Goal: Task Accomplishment & Management: Complete application form

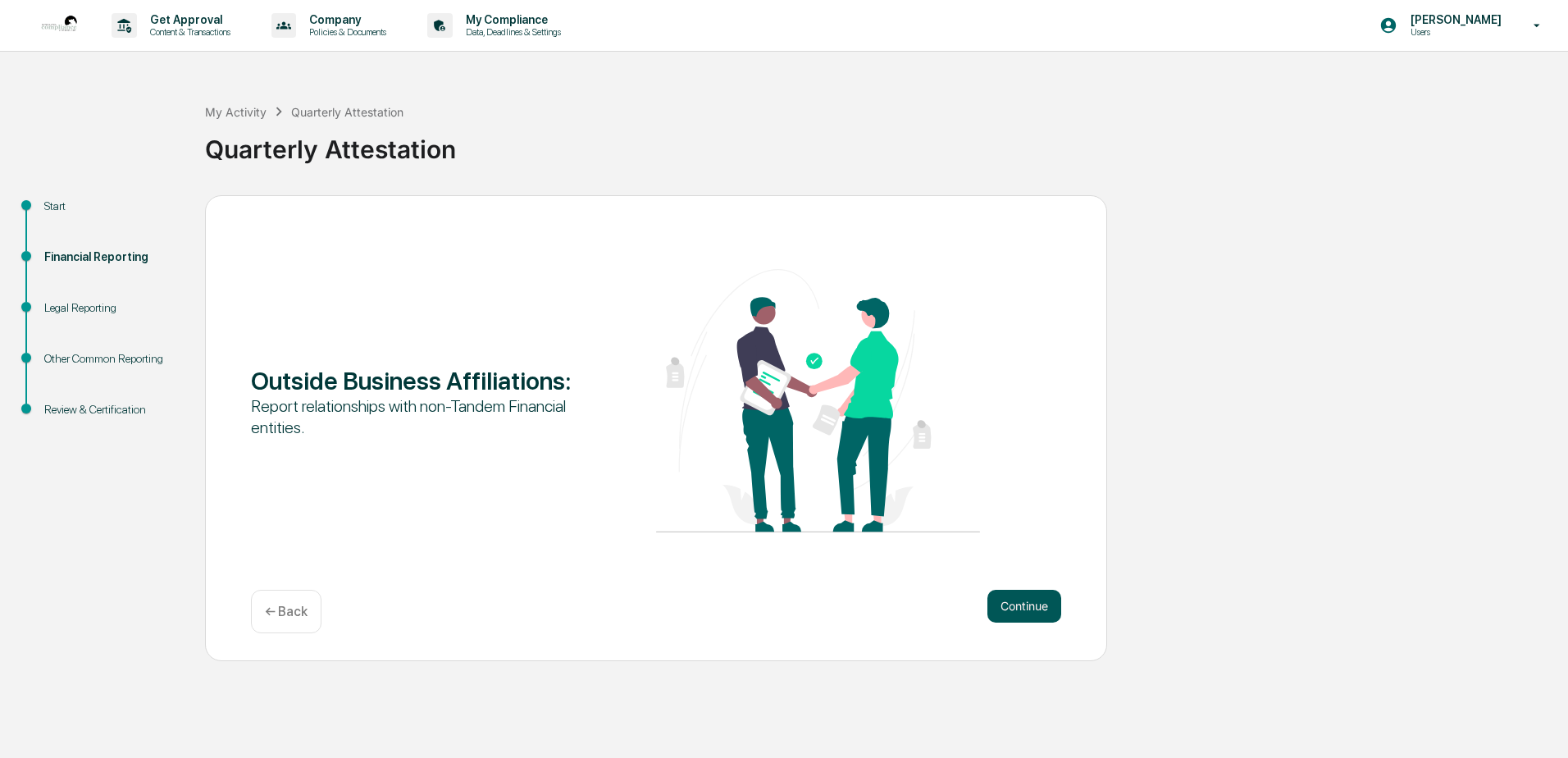
click at [1024, 601] on button "Continue" at bounding box center [1024, 606] width 74 height 33
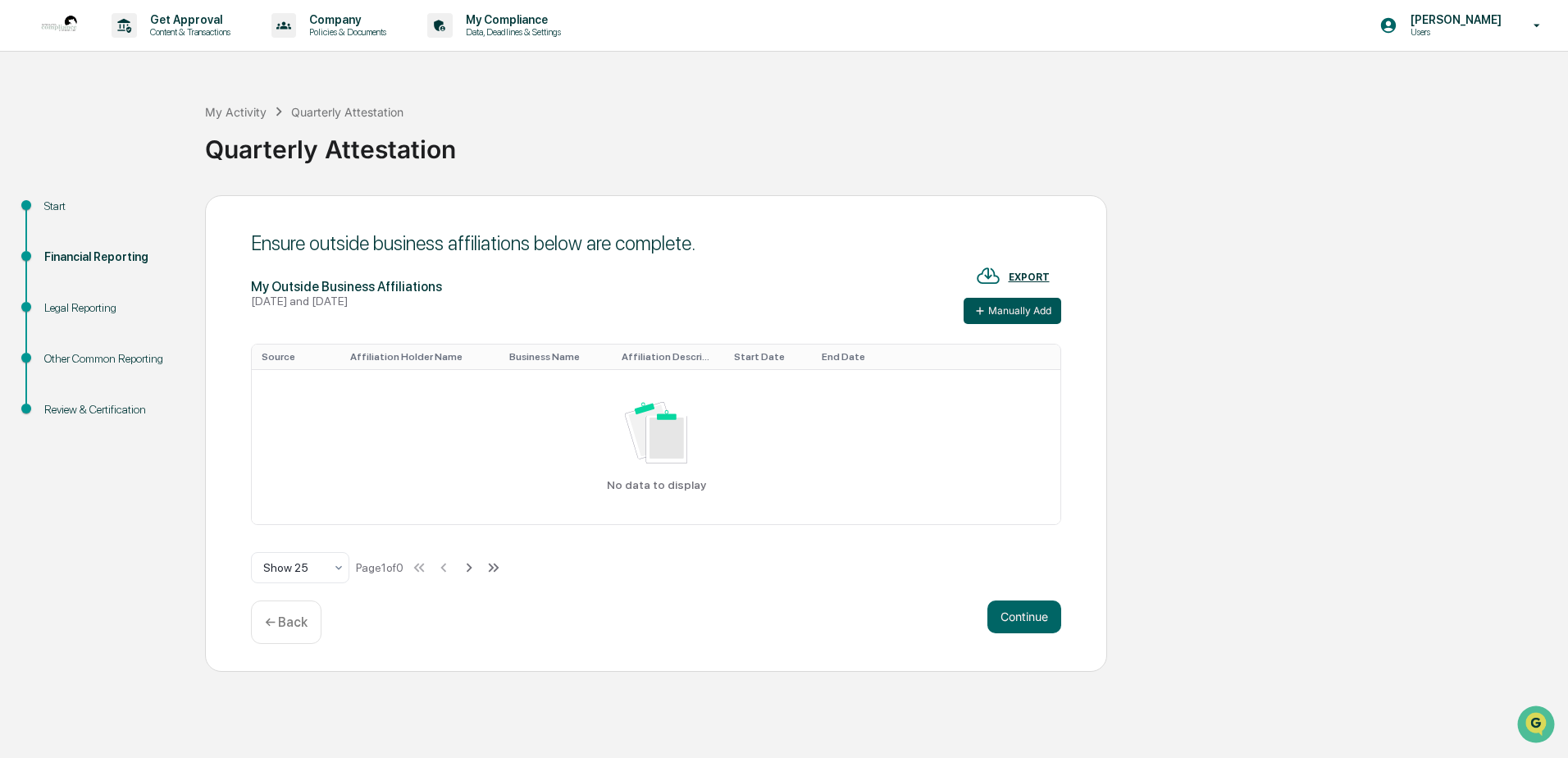
click at [1022, 314] on button "Manually Add" at bounding box center [1011, 310] width 97 height 26
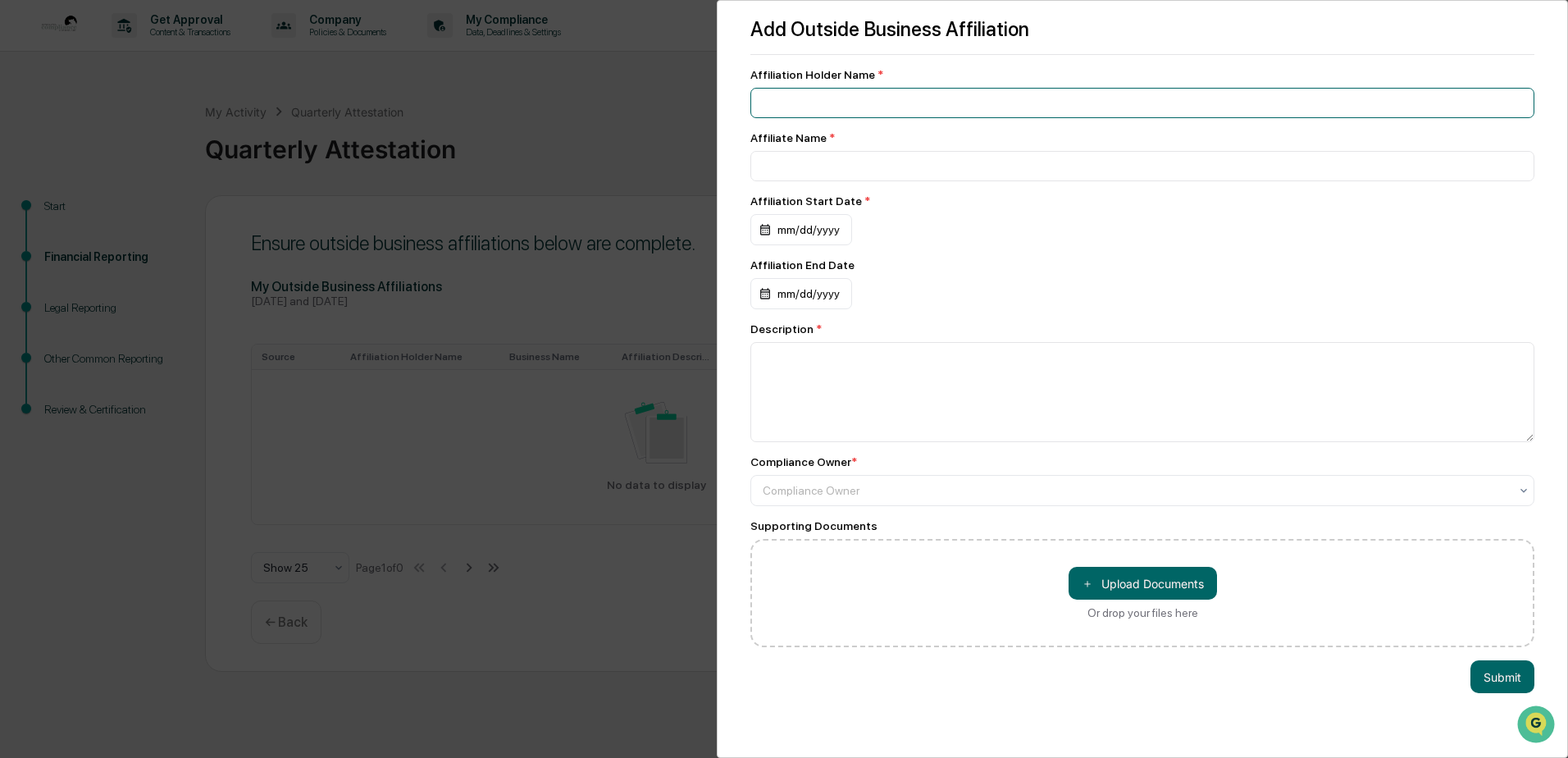
click at [802, 96] on input at bounding box center [1142, 103] width 784 height 31
type input "**********"
click at [797, 224] on div "mm/dd/yyyy" at bounding box center [801, 229] width 102 height 31
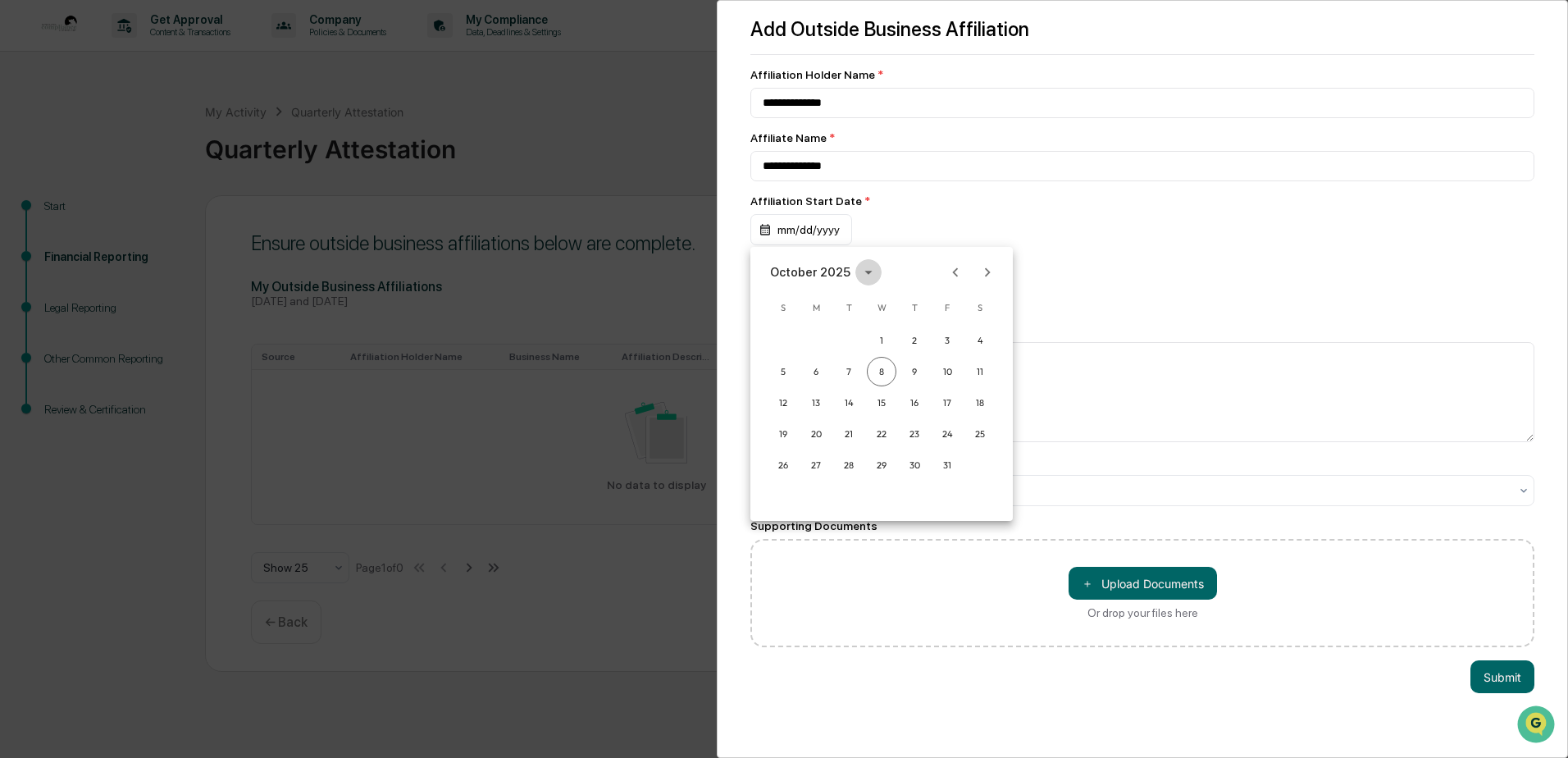
click at [864, 273] on icon "calendar view is open, switch to year view" at bounding box center [868, 273] width 8 height 4
click at [954, 336] on button "2007" at bounding box center [966, 333] width 59 height 30
click at [809, 312] on button "Jan" at bounding box center [796, 312] width 59 height 30
click at [815, 335] on button "1" at bounding box center [816, 340] width 30 height 30
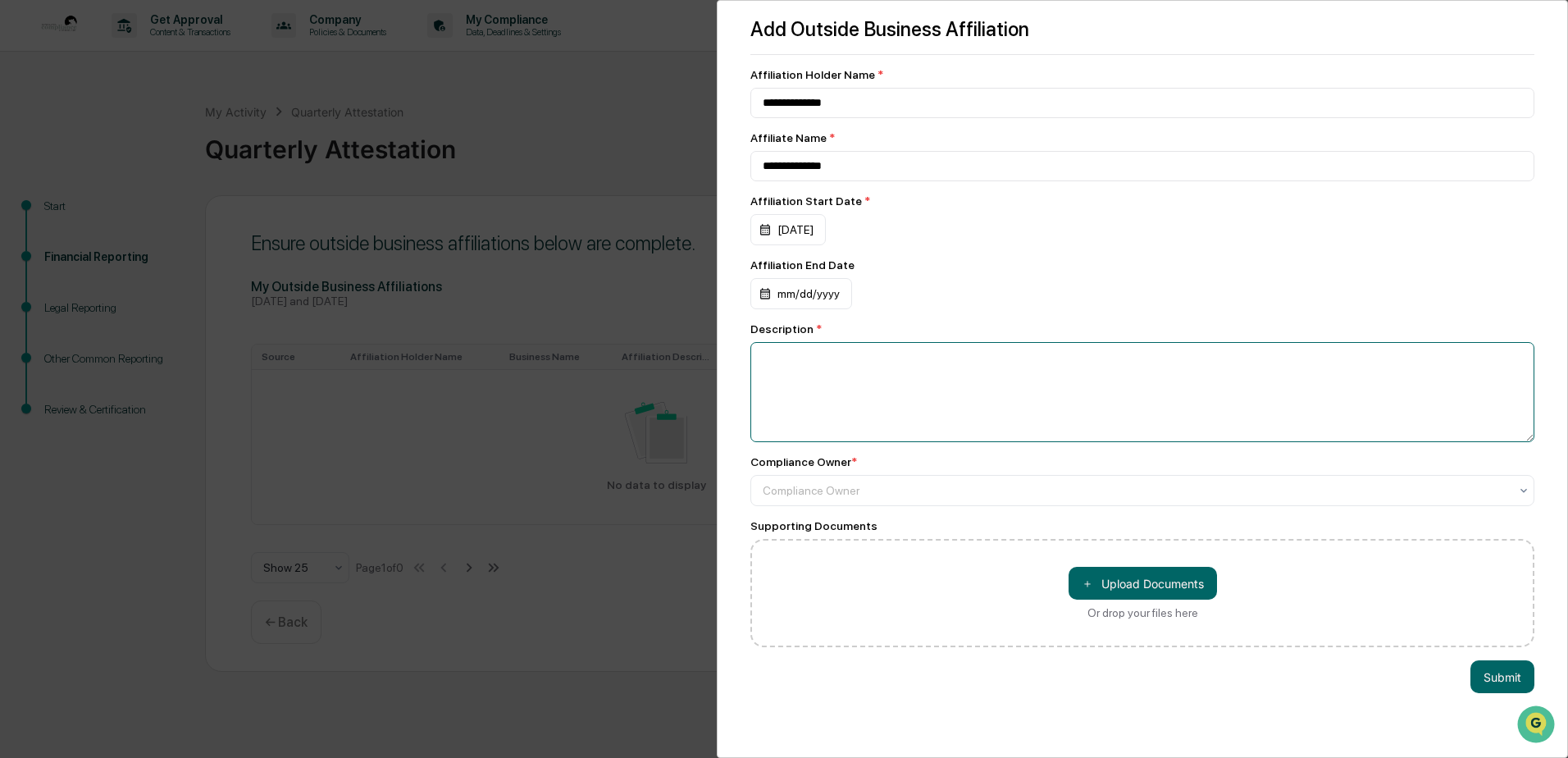
click at [797, 356] on textarea at bounding box center [1142, 392] width 784 height 100
type textarea "**********"
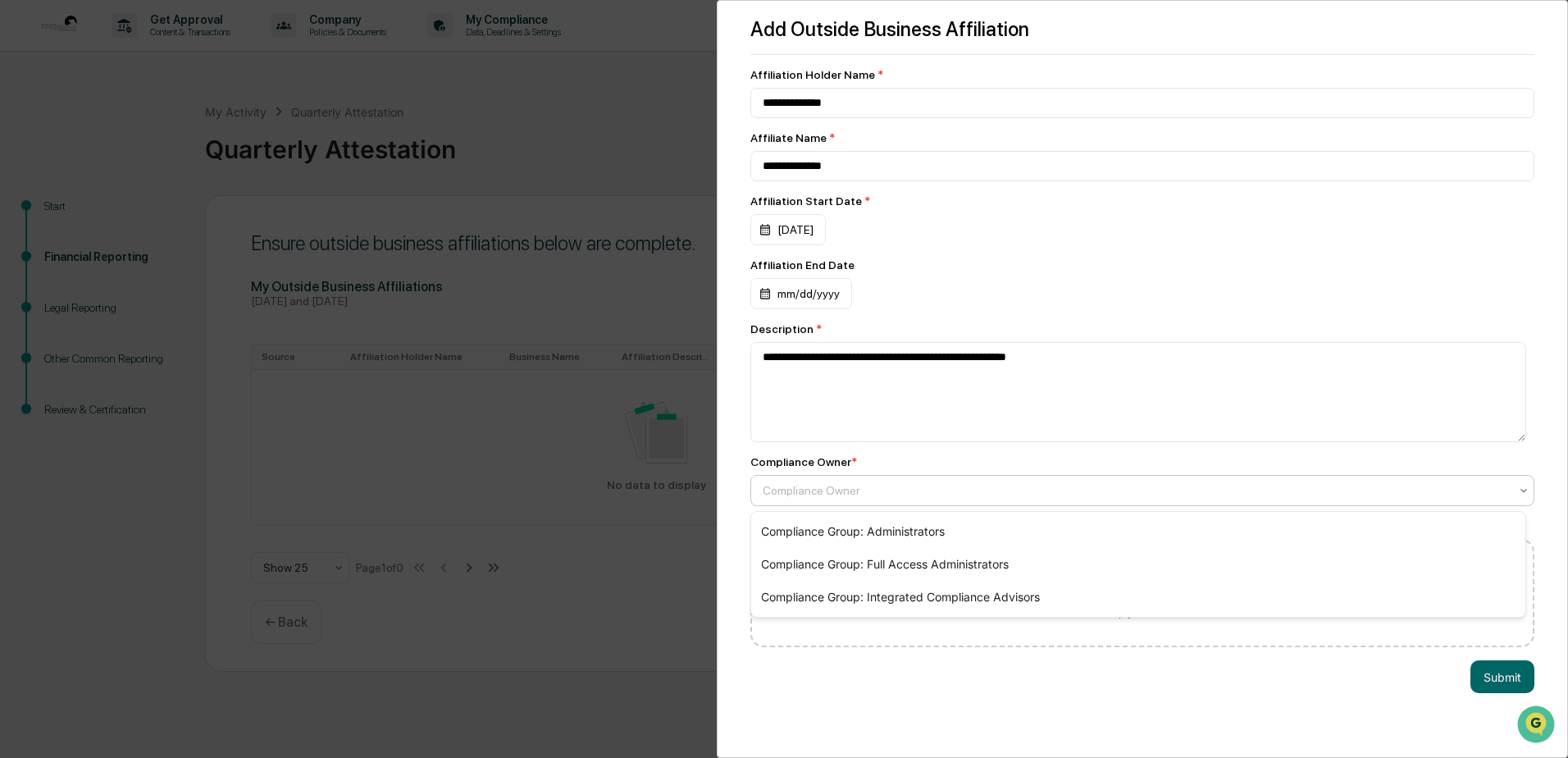
click at [905, 492] on div at bounding box center [1136, 490] width 746 height 16
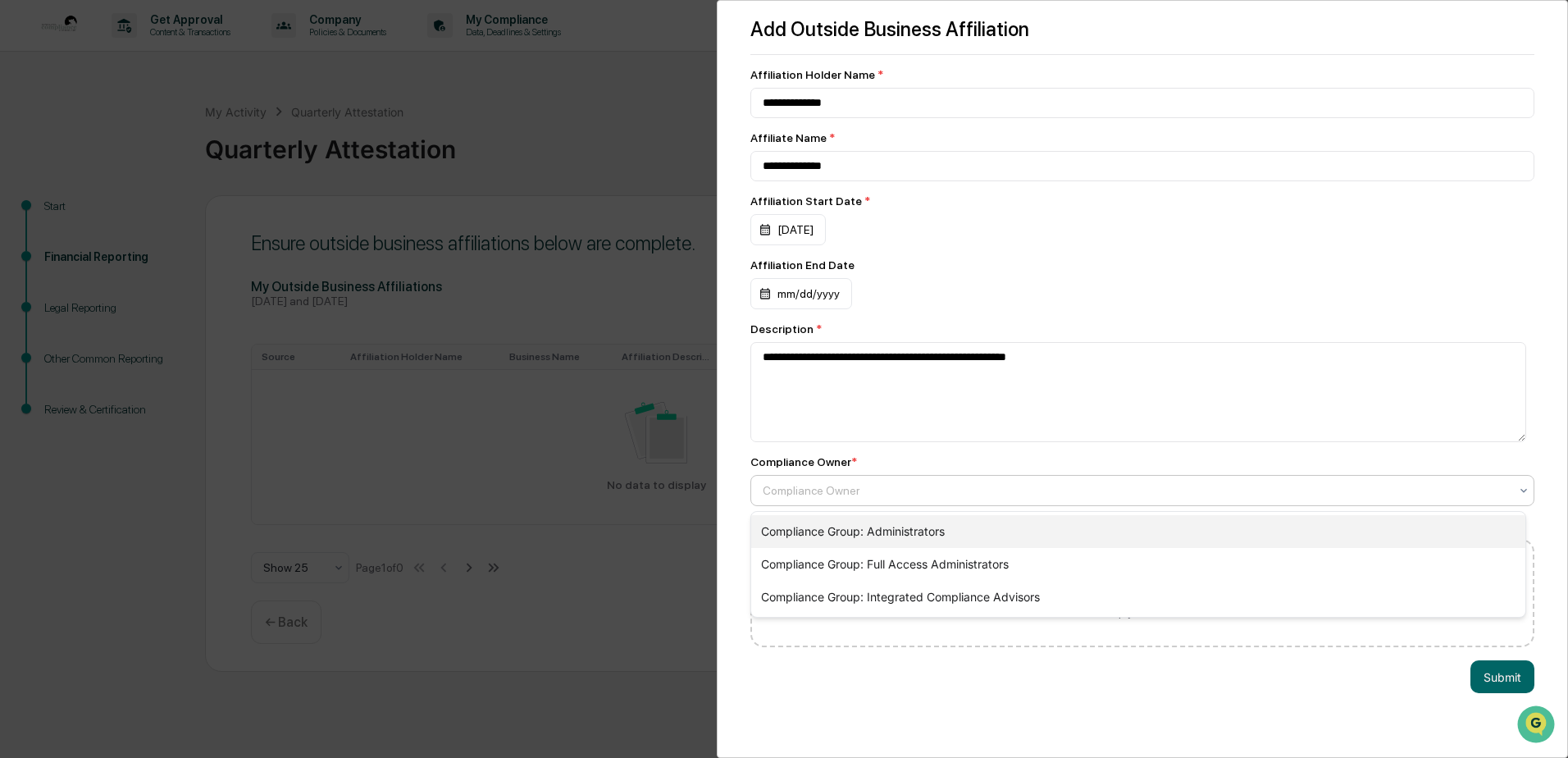
click at [913, 525] on div "Compliance Group: Administrators" at bounding box center [1138, 532] width 774 height 33
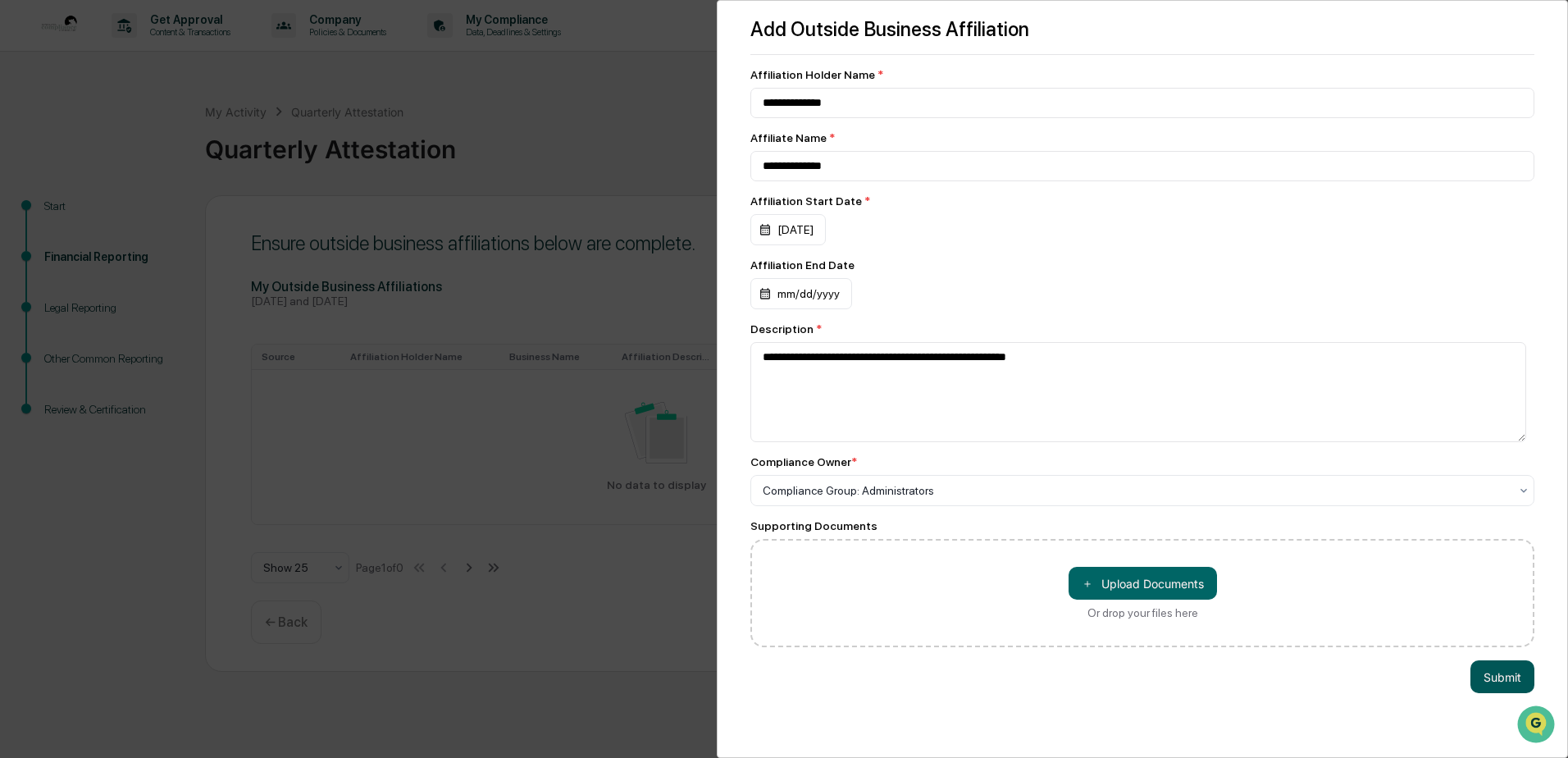
click at [1477, 677] on button "Submit" at bounding box center [1503, 676] width 64 height 33
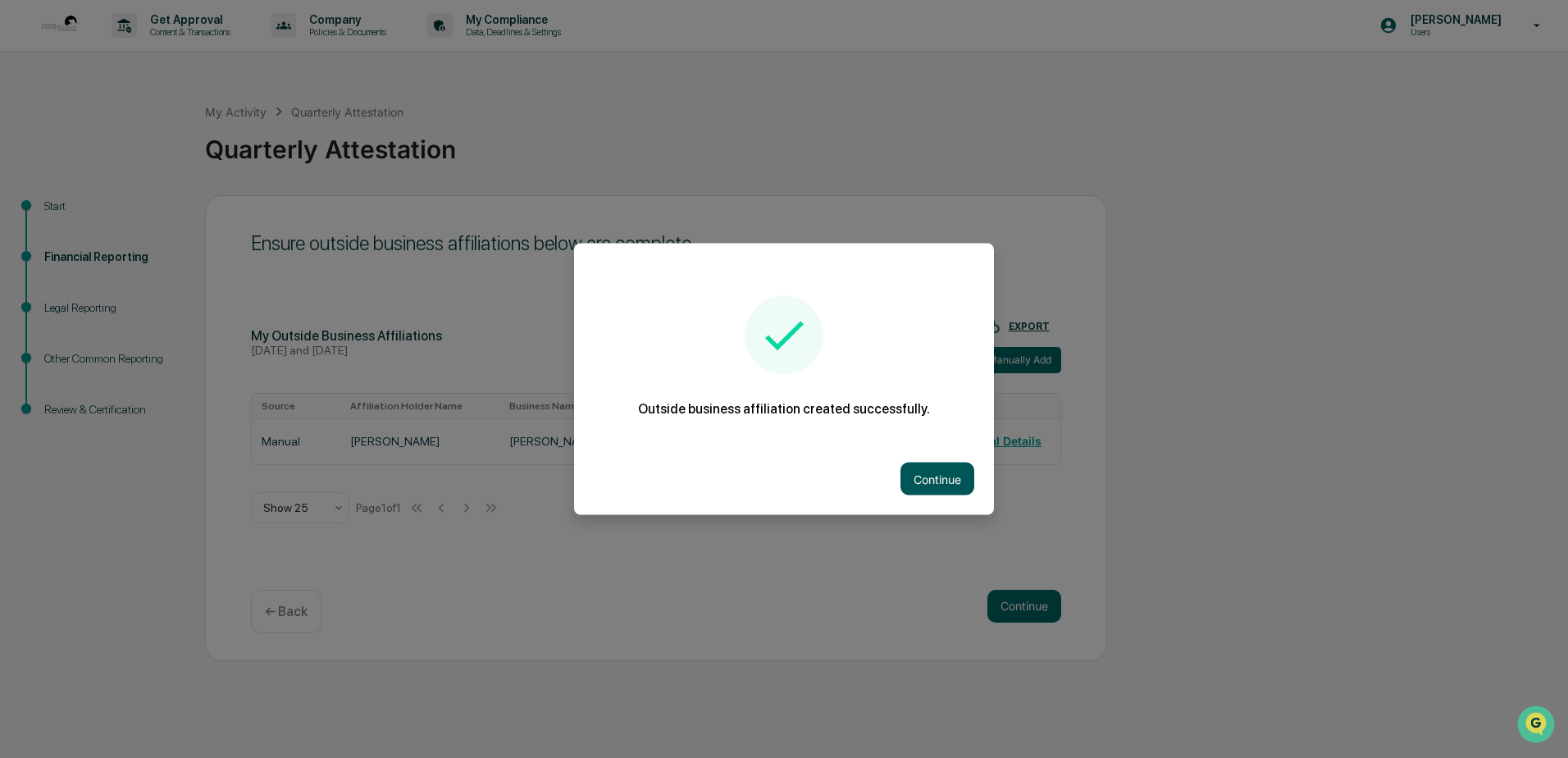
click at [942, 475] on button "Continue" at bounding box center [937, 479] width 74 height 33
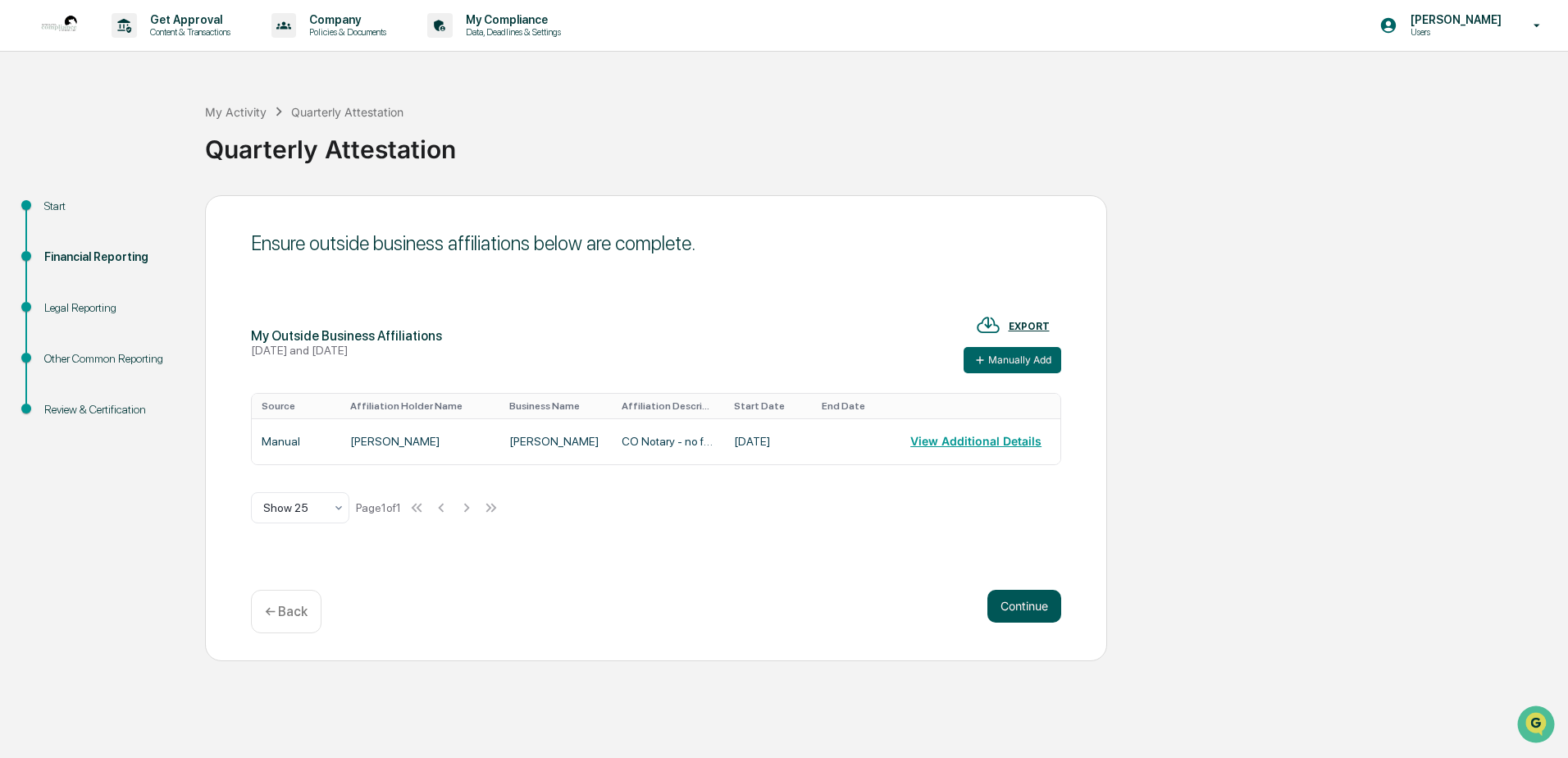
click at [1006, 612] on button "Continue" at bounding box center [1024, 606] width 74 height 33
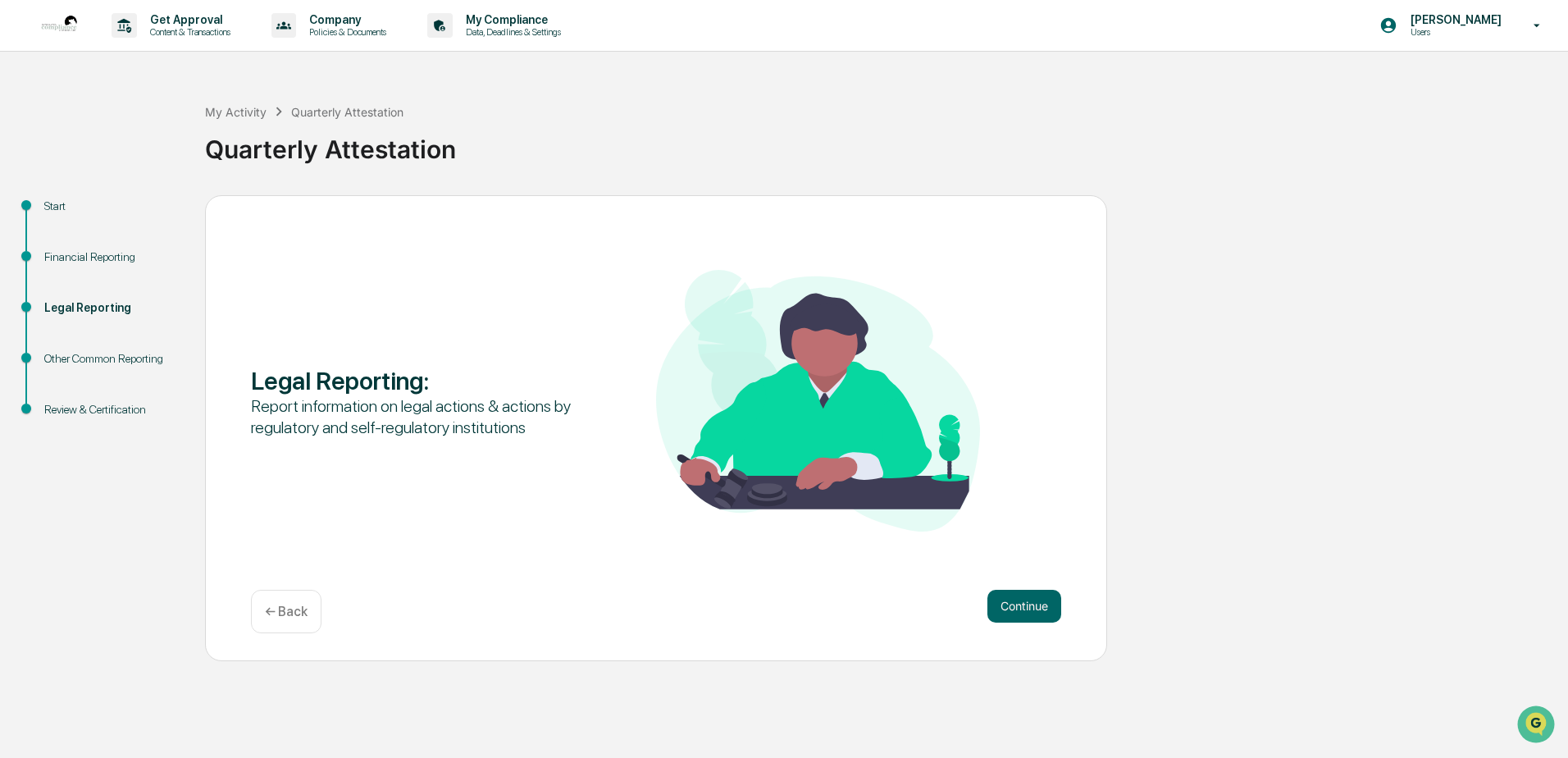
click at [1006, 612] on button "Continue" at bounding box center [1024, 606] width 74 height 33
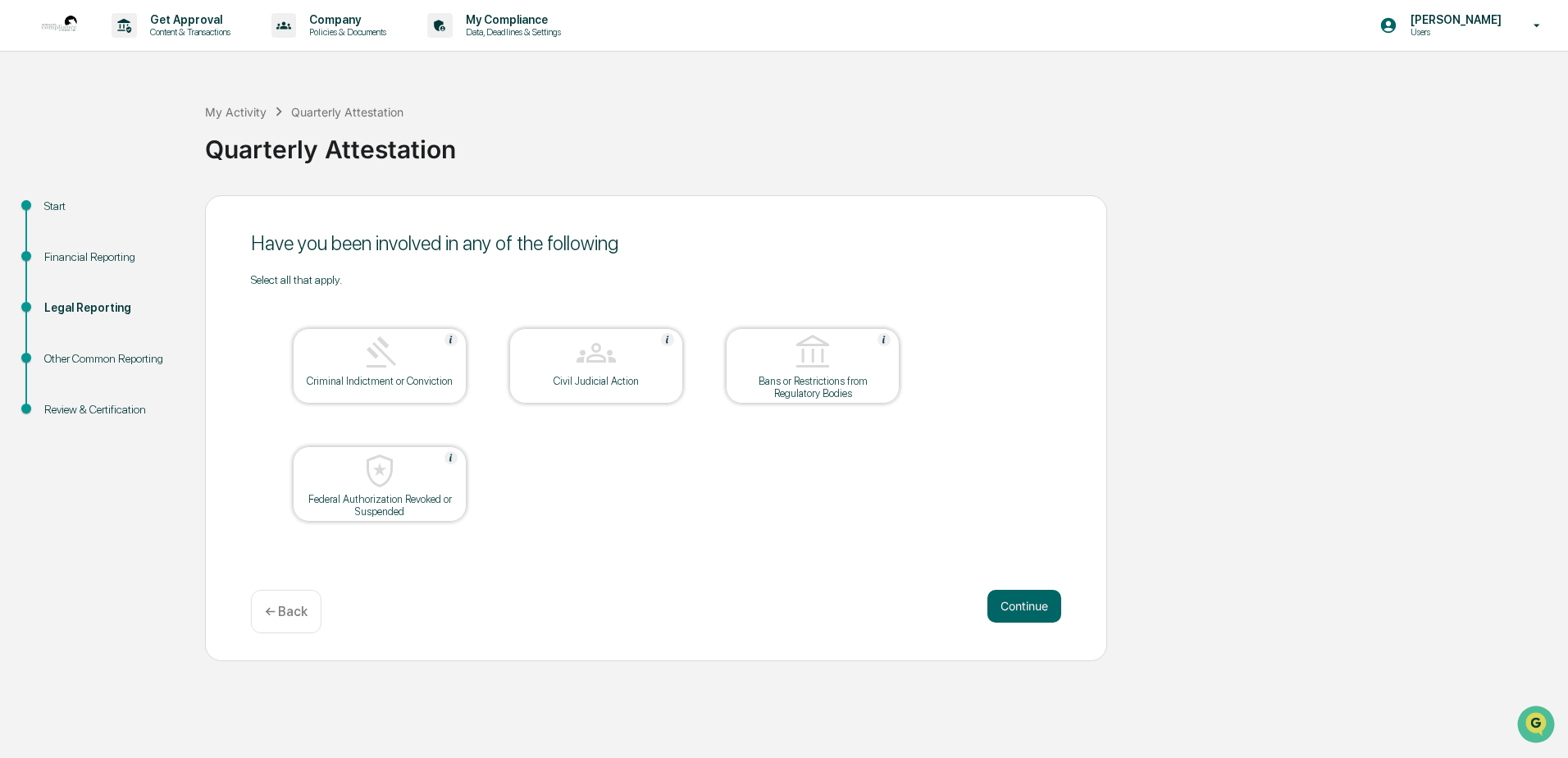
click at [279, 608] on p "← Back" at bounding box center [286, 612] width 42 height 15
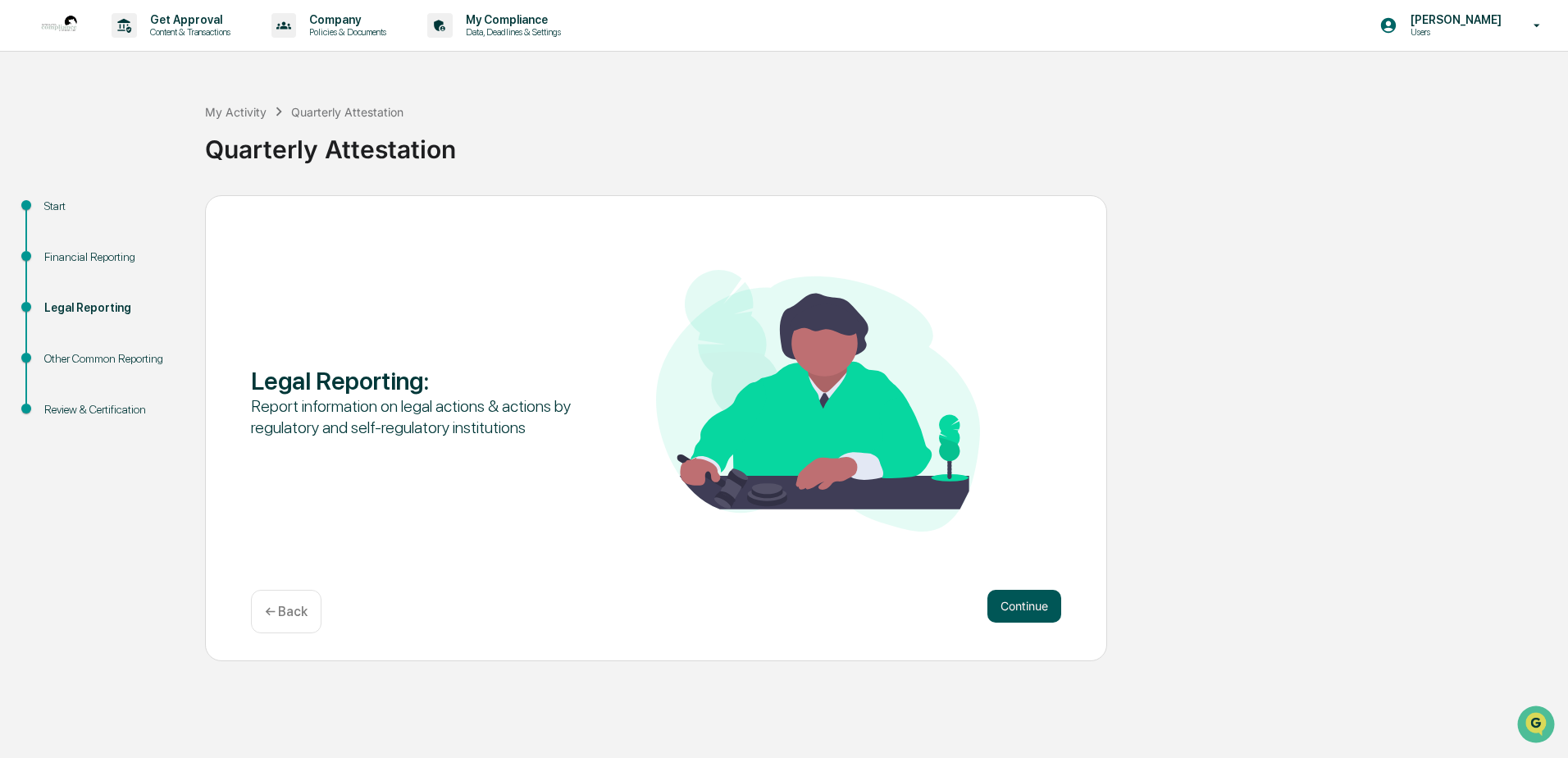
click at [1017, 609] on button "Continue" at bounding box center [1024, 606] width 74 height 33
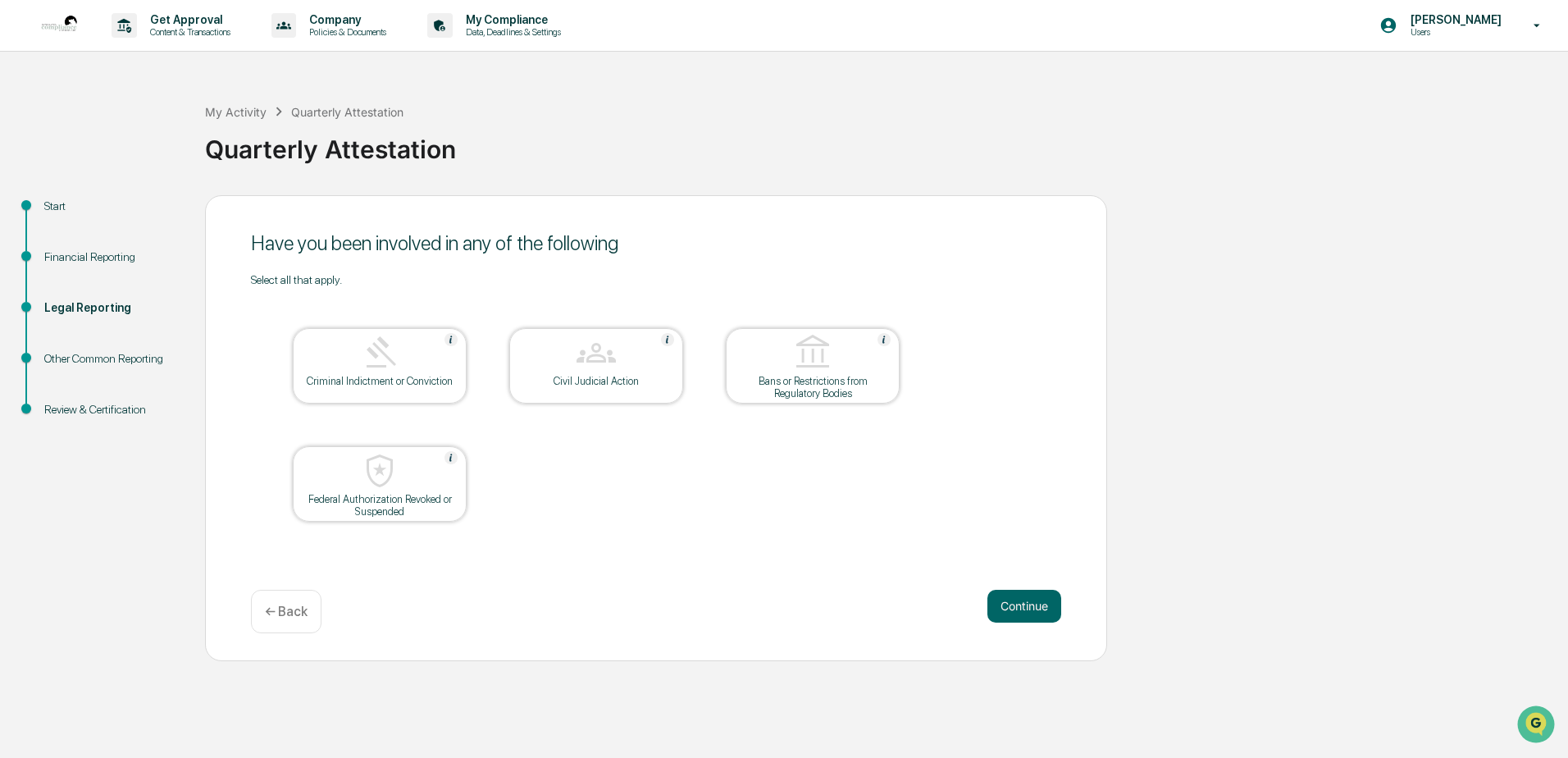
click at [1017, 609] on button "Continue" at bounding box center [1024, 606] width 74 height 33
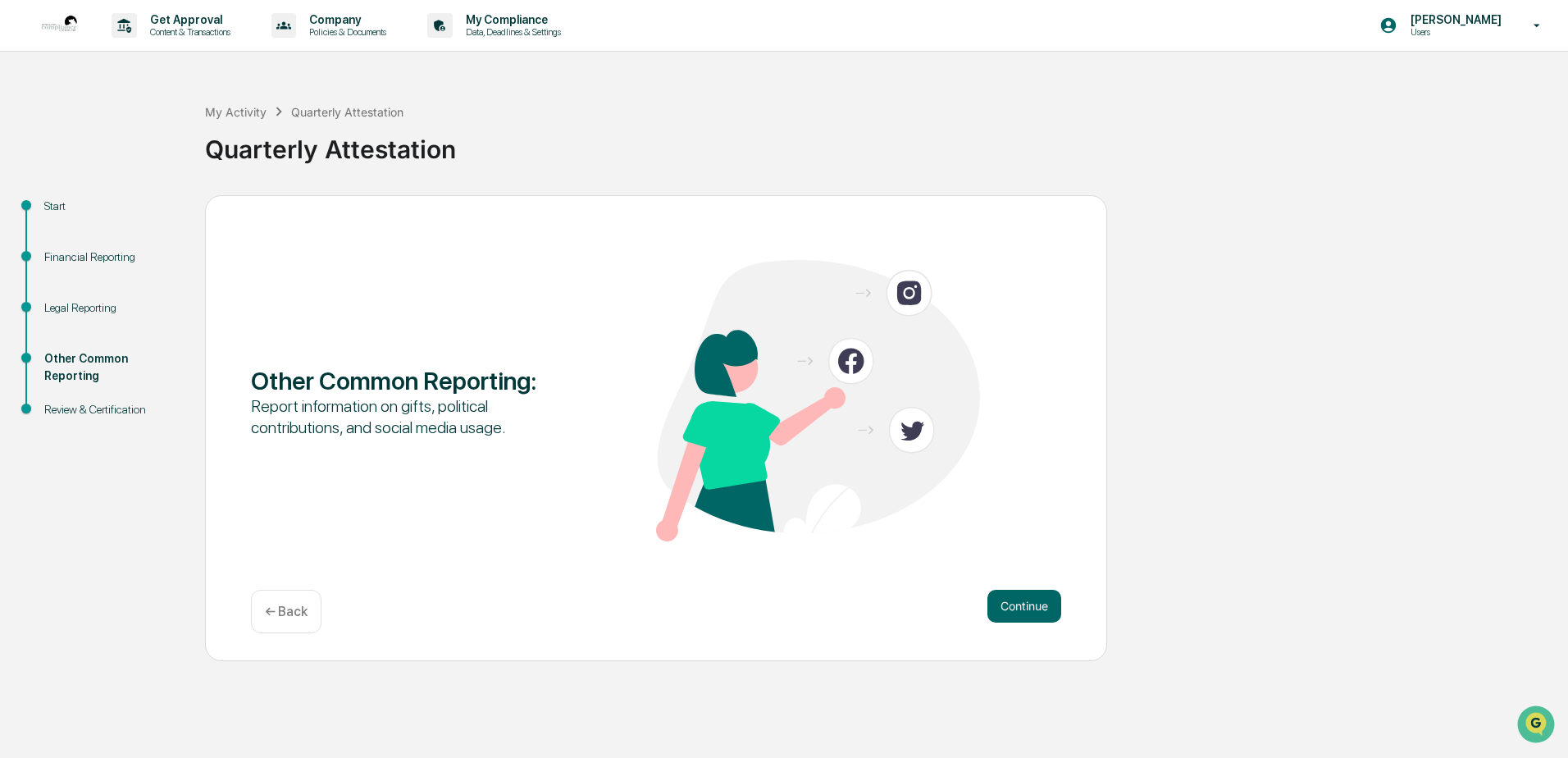
click at [1017, 609] on button "Continue" at bounding box center [1024, 606] width 74 height 33
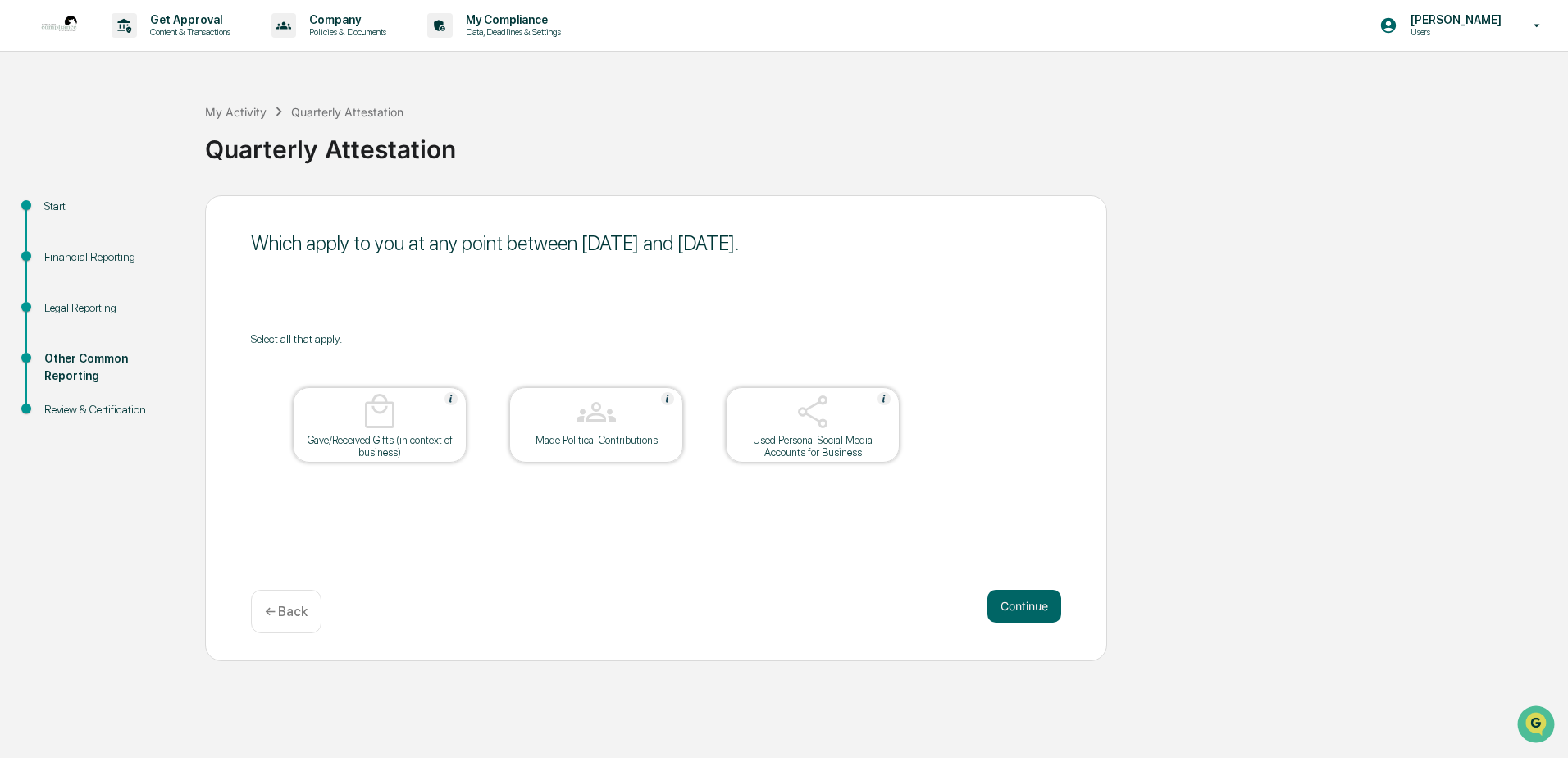
click at [1017, 609] on button "Continue" at bounding box center [1024, 606] width 74 height 33
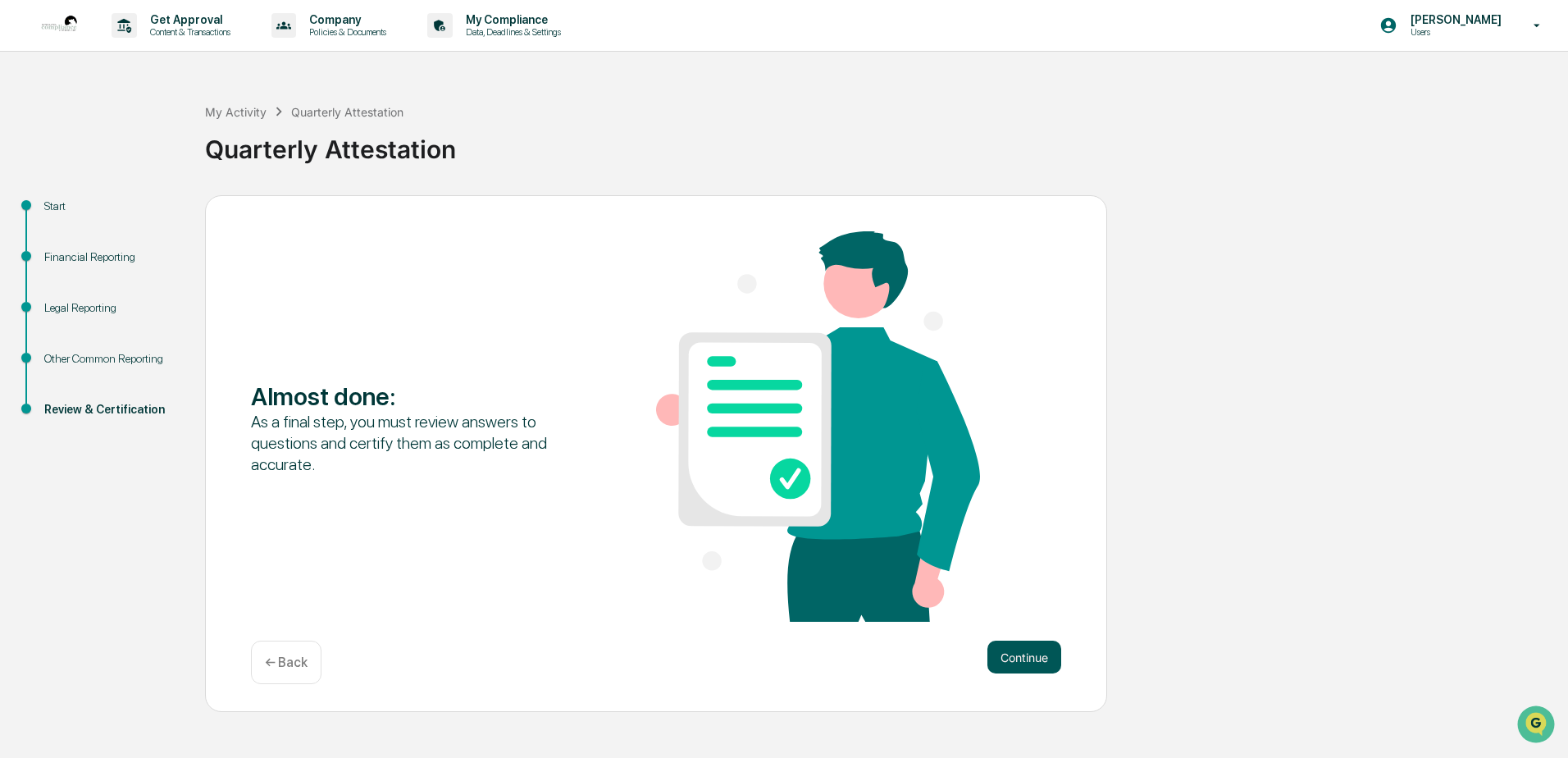
click at [1032, 648] on button "Continue" at bounding box center [1024, 657] width 74 height 33
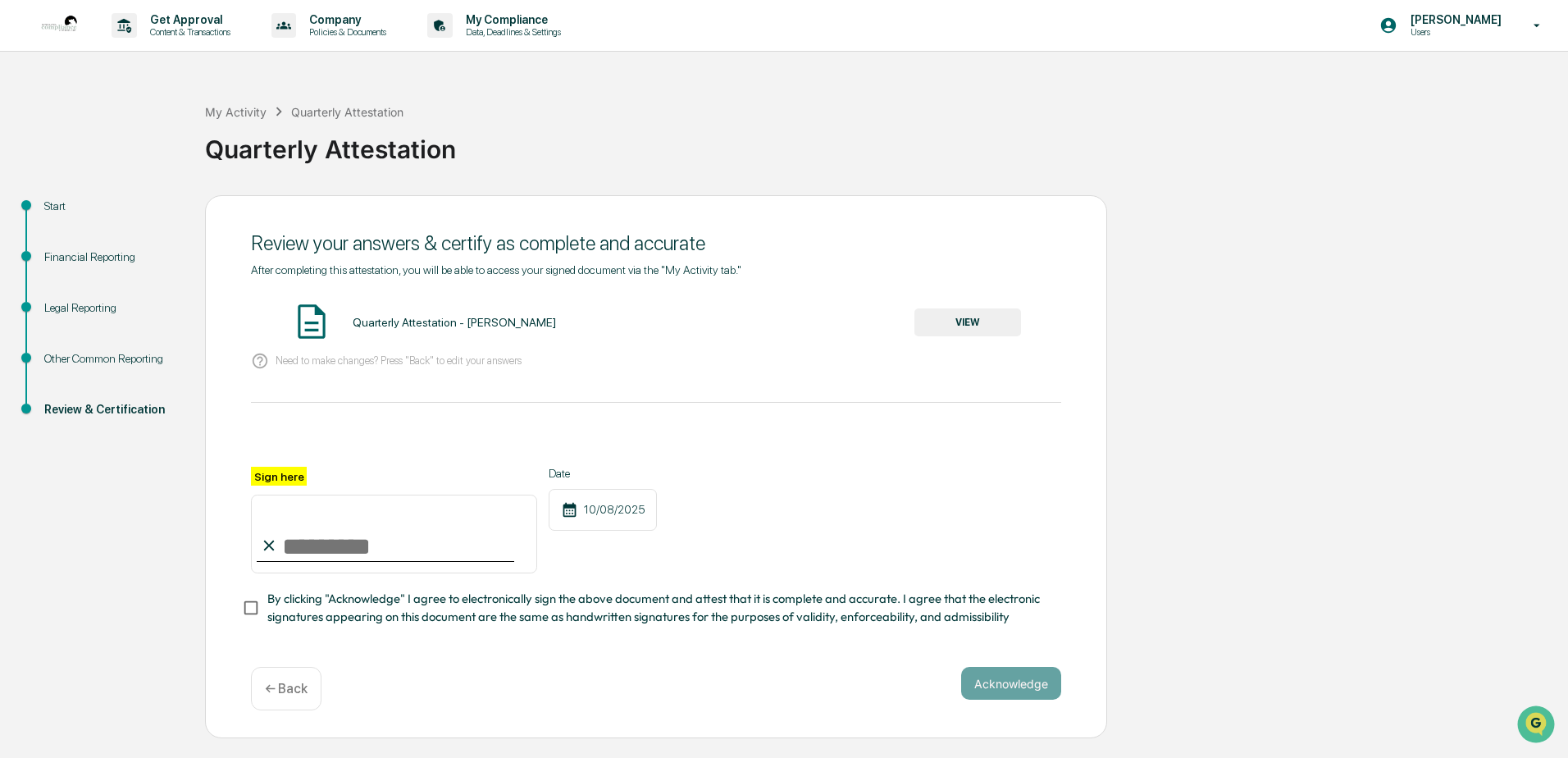
click at [947, 324] on button "VIEW" at bounding box center [967, 322] width 107 height 28
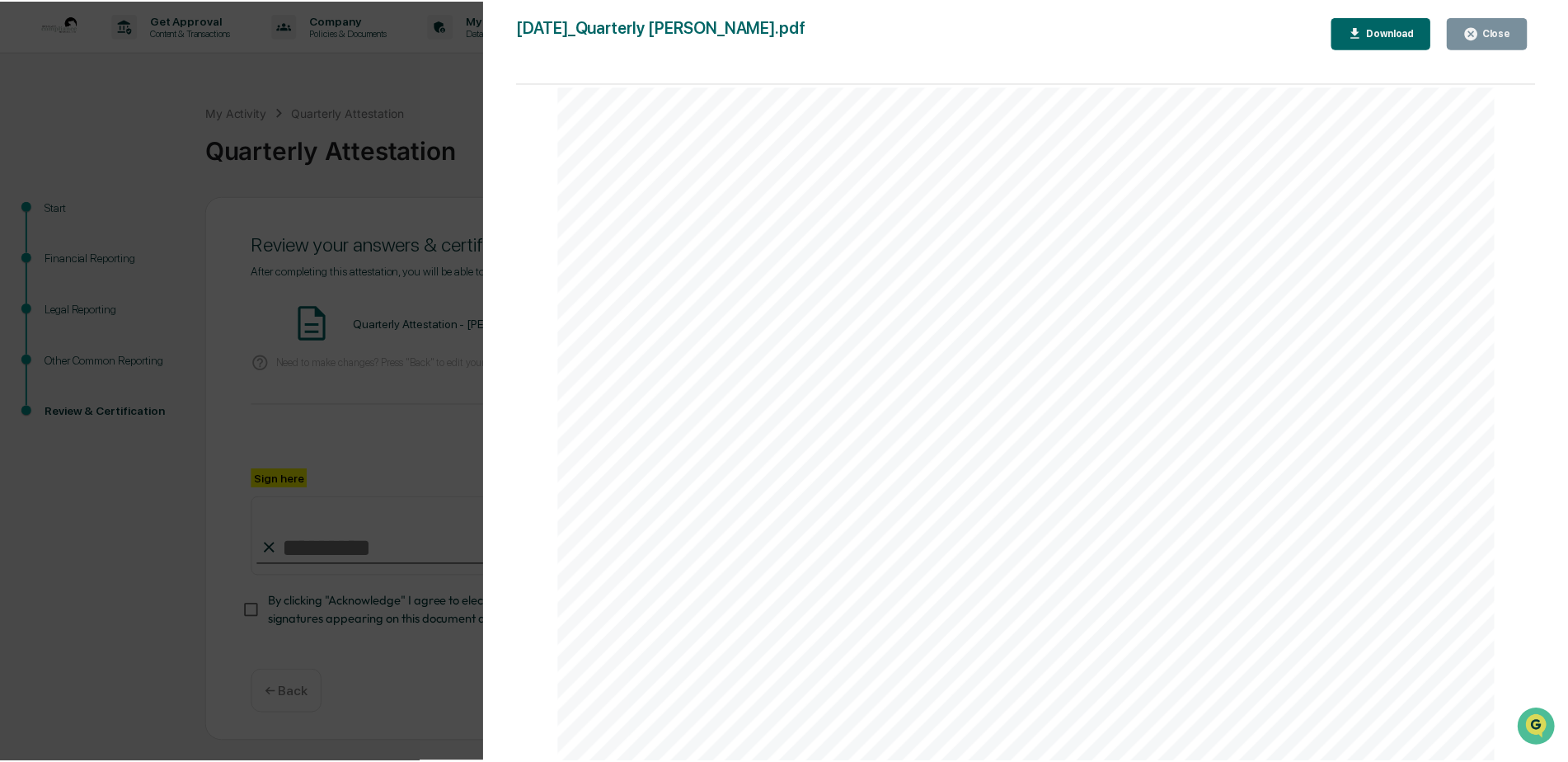
scroll to position [0, 0]
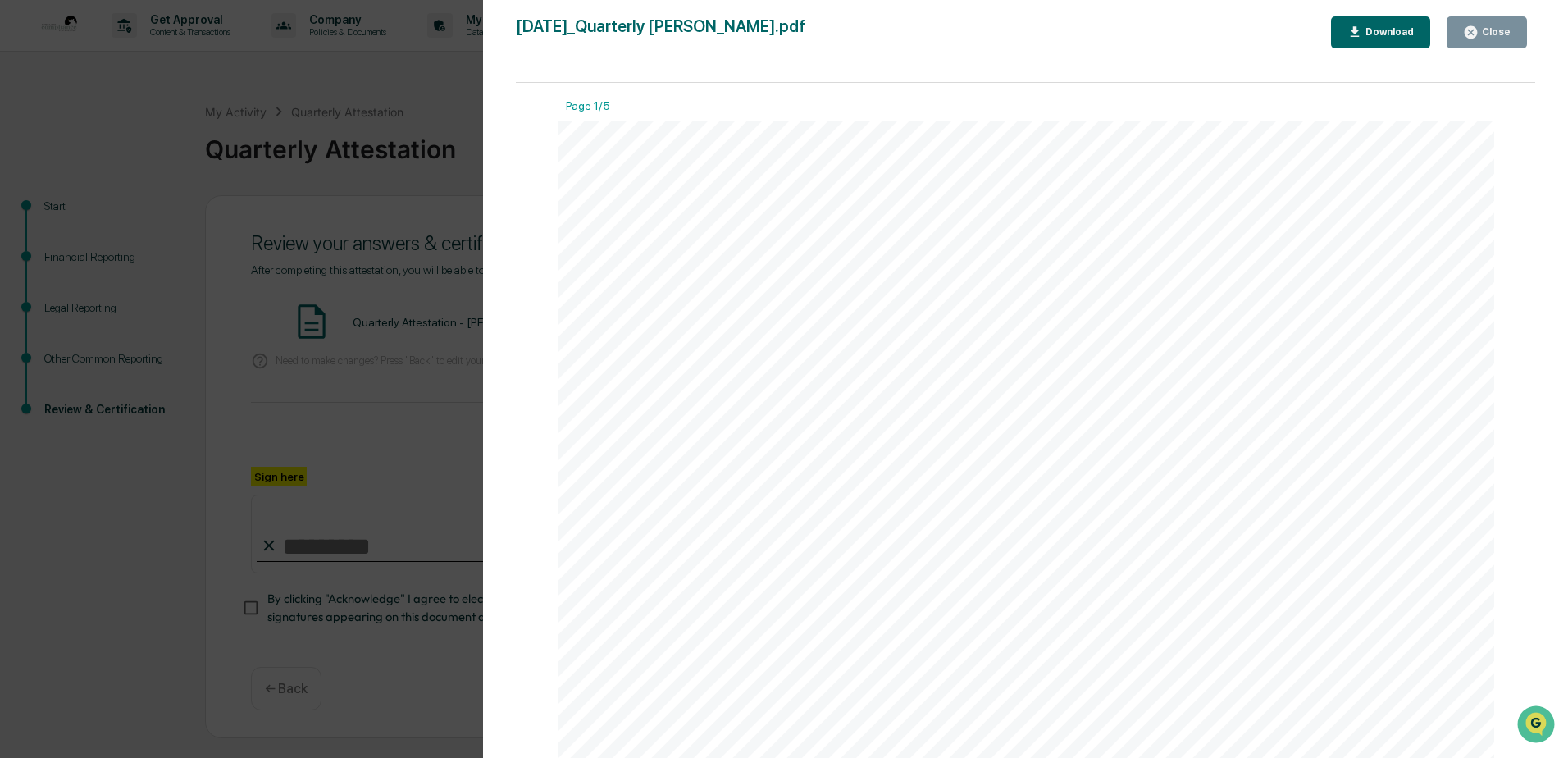
click at [1399, 31] on div "Download" at bounding box center [1388, 32] width 52 height 12
click at [1488, 38] on div "Close" at bounding box center [1494, 32] width 32 height 12
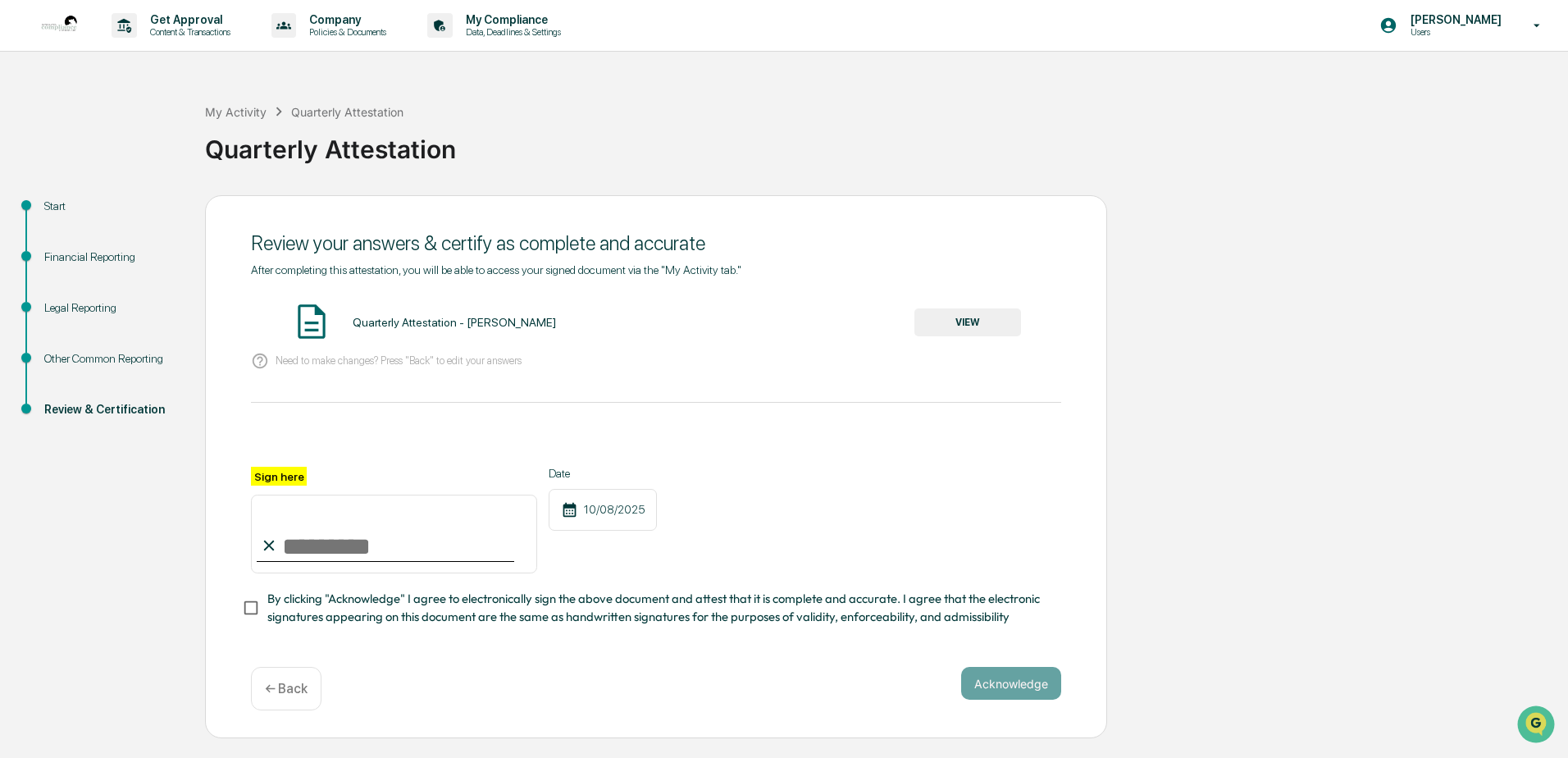
click at [389, 536] on input "Sign here" at bounding box center [394, 534] width 286 height 79
type input "*"
type input "**********"
click at [1012, 687] on button "Acknowledge" at bounding box center [1011, 683] width 100 height 33
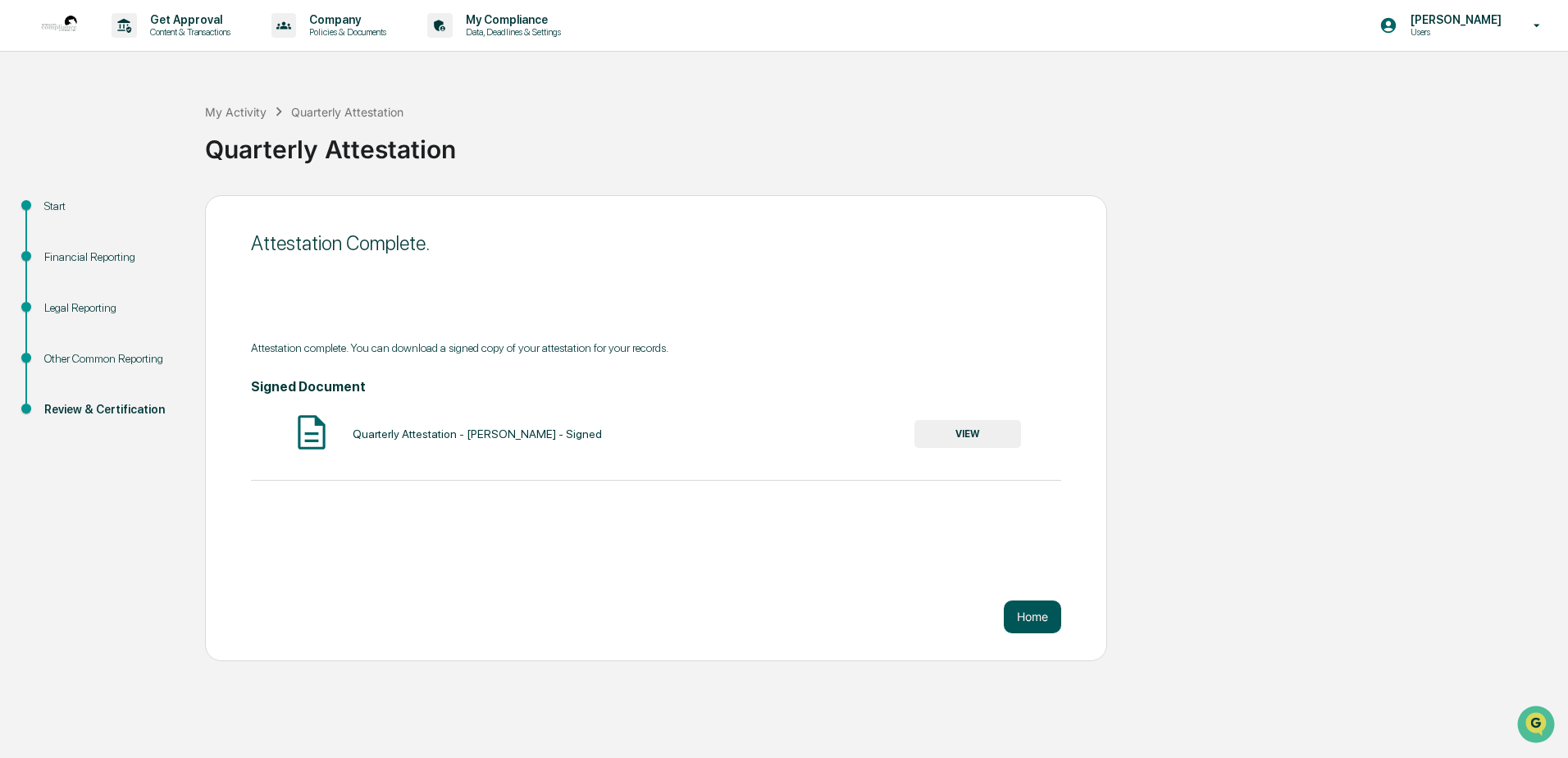
click at [1033, 625] on button "Home" at bounding box center [1032, 616] width 58 height 33
